Goal: Find specific page/section: Find specific page/section

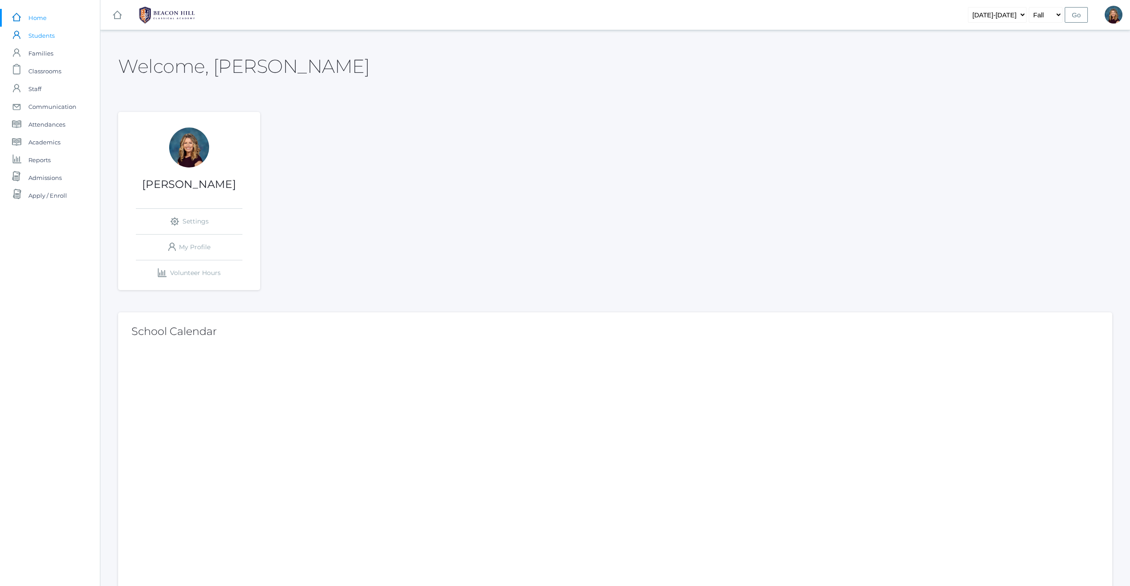
click at [40, 34] on span "Students" at bounding box center [41, 36] width 26 height 18
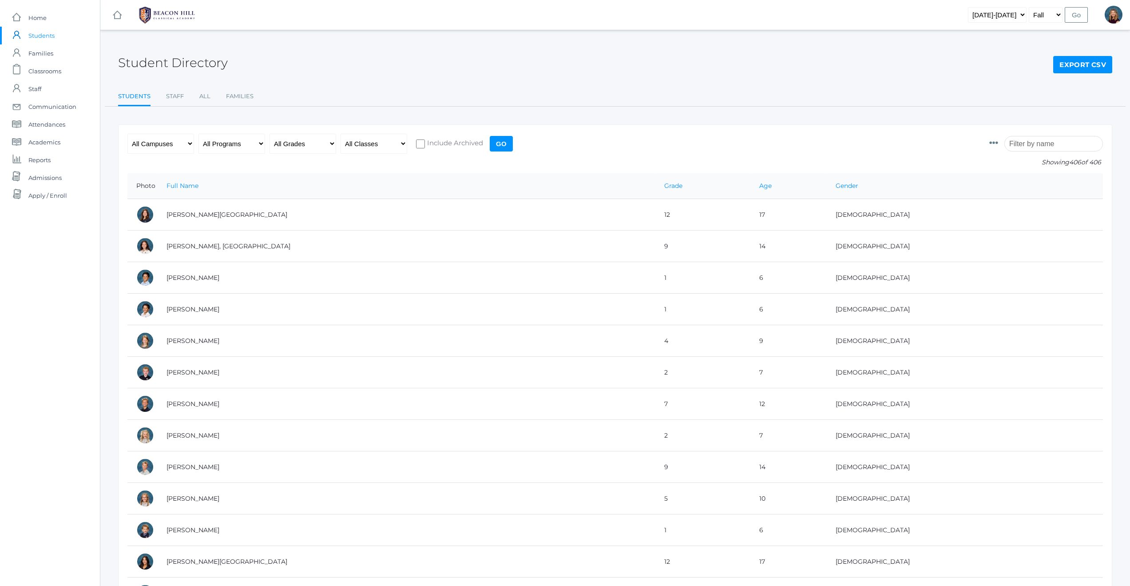
click at [1026, 144] on input "search" at bounding box center [1053, 144] width 99 height 16
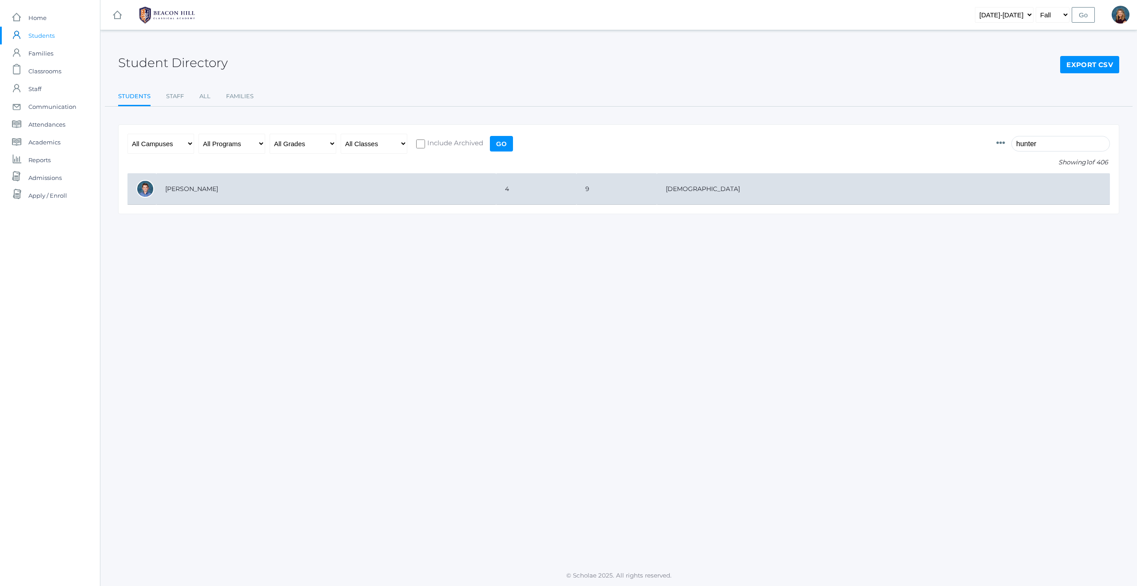
type input "hunter"
click at [194, 190] on td "[PERSON_NAME]" at bounding box center [326, 189] width 340 height 32
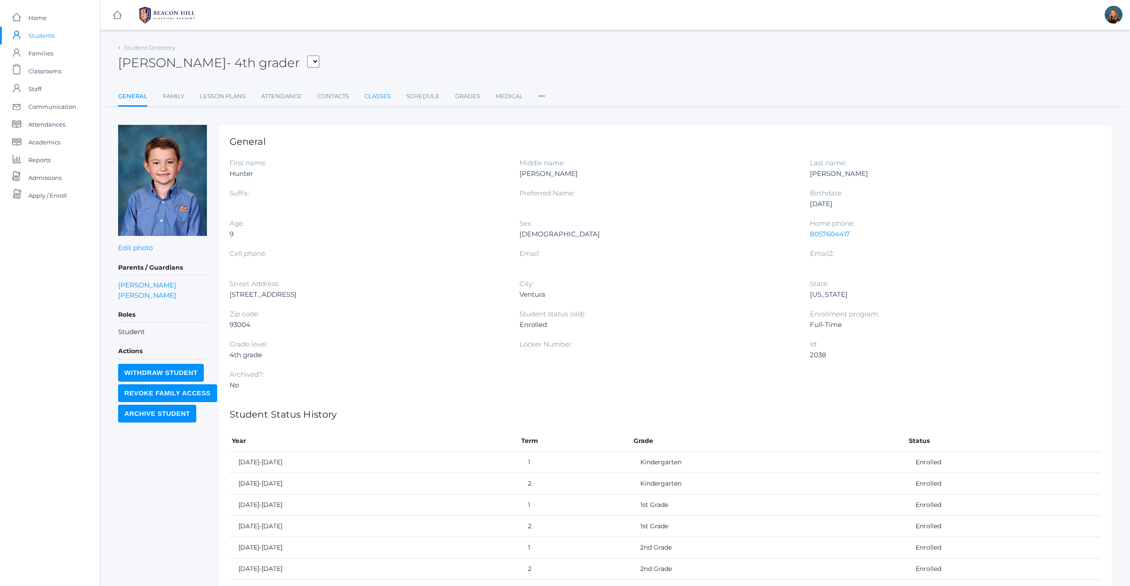
click at [379, 94] on link "Classes" at bounding box center [377, 96] width 26 height 18
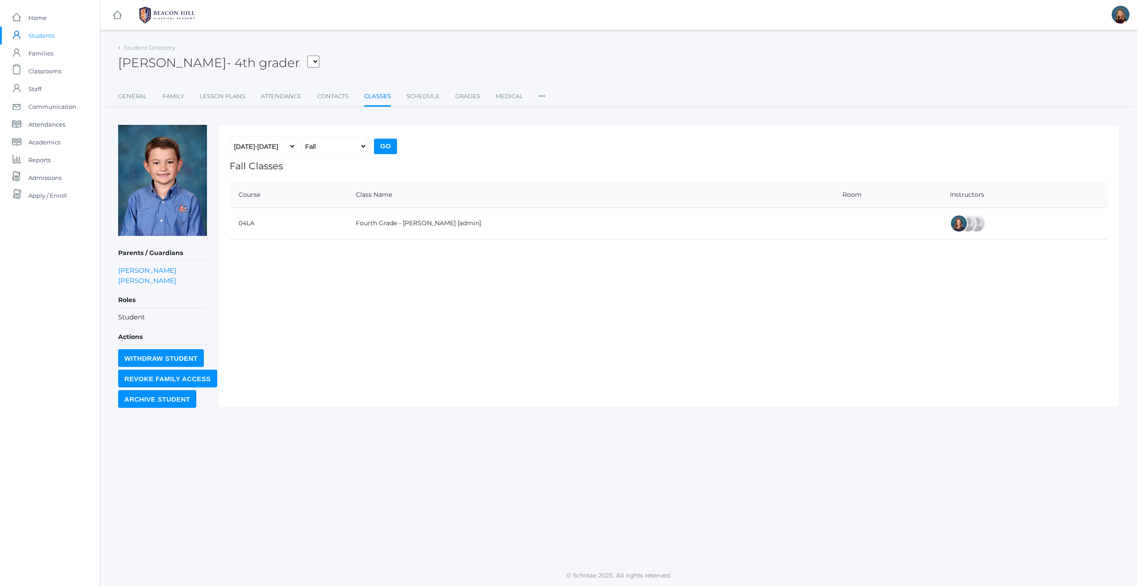
click at [38, 34] on span "Students" at bounding box center [41, 36] width 26 height 18
